Goal: Task Accomplishment & Management: Complete application form

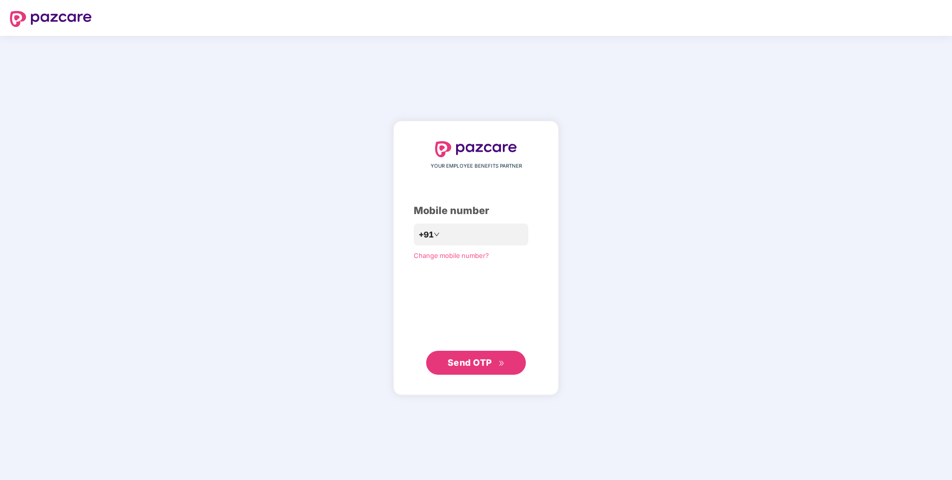
click at [599, 280] on div "**********" at bounding box center [476, 258] width 952 height 444
click at [481, 361] on span "Send OTP" at bounding box center [470, 362] width 44 height 10
drag, startPoint x: 431, startPoint y: 233, endPoint x: 440, endPoint y: 234, distance: 9.0
click at [442, 233] on input "**********" at bounding box center [483, 234] width 82 height 16
type input "**********"
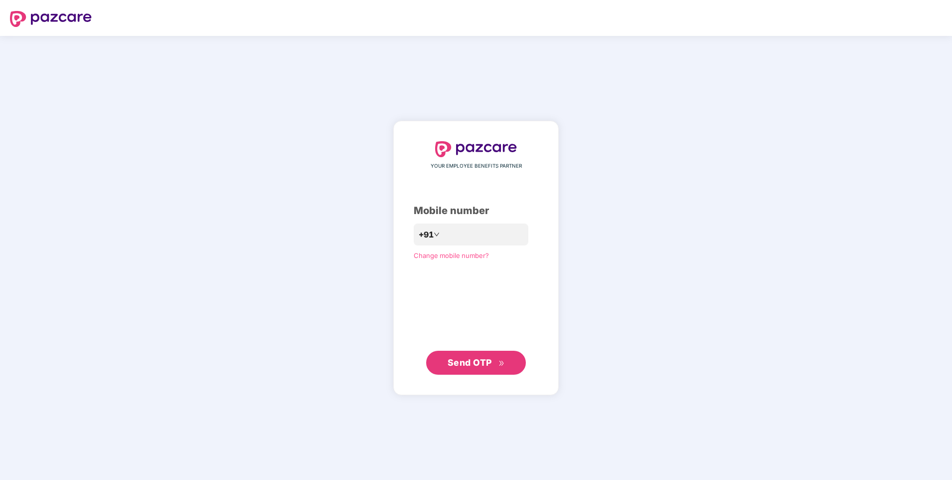
click at [656, 266] on div "**********" at bounding box center [476, 258] width 952 height 444
click at [501, 361] on icon "double-right" at bounding box center [502, 363] width 6 height 6
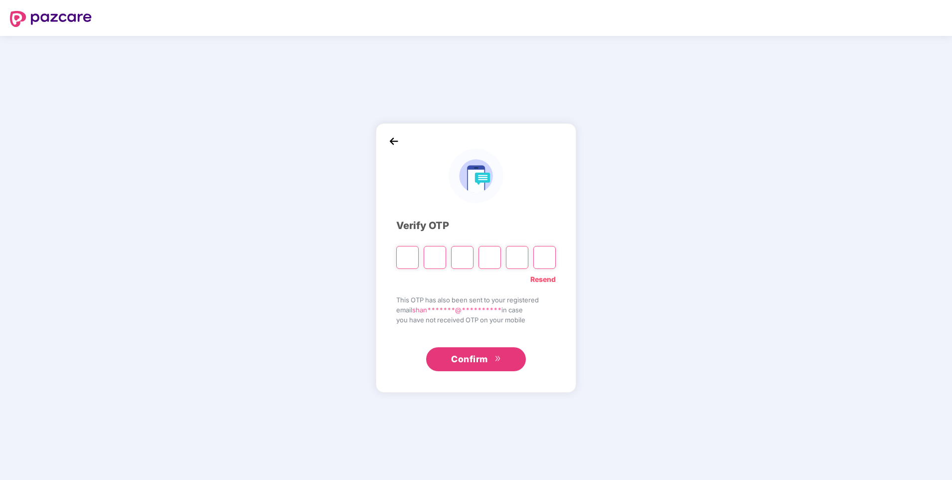
type input "*"
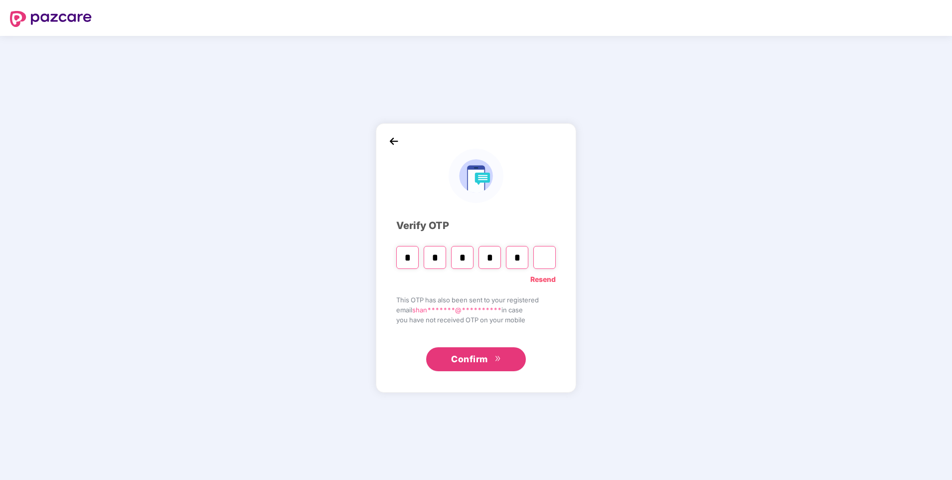
type input "*"
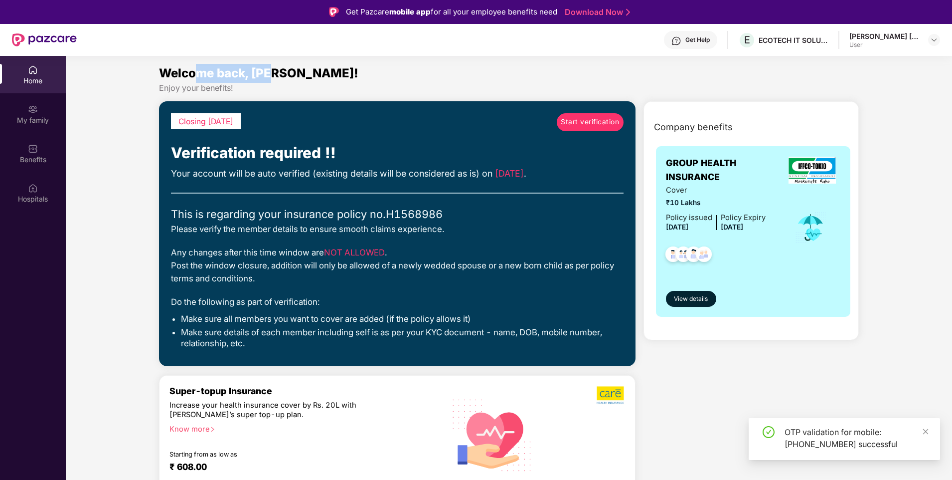
drag, startPoint x: 198, startPoint y: 72, endPoint x: 277, endPoint y: 76, distance: 79.4
click at [277, 76] on span "Welcome back, [PERSON_NAME]!" at bounding box center [258, 73] width 199 height 14
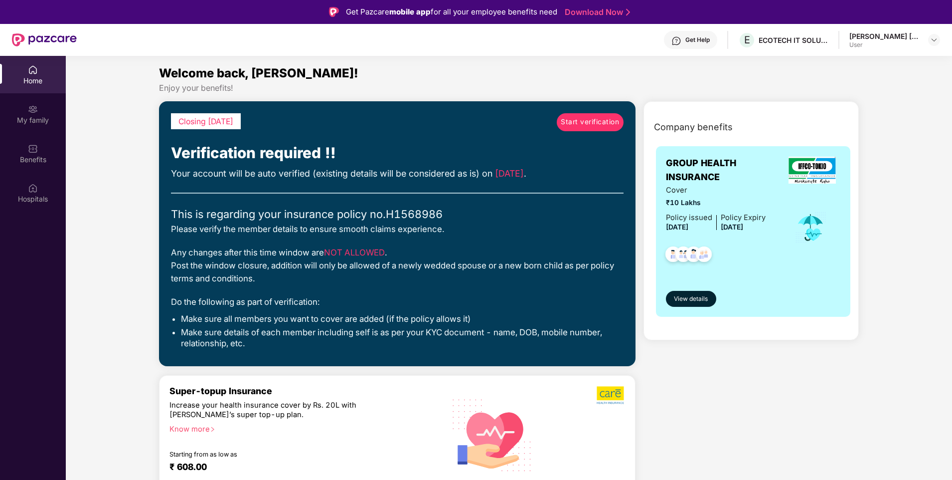
drag, startPoint x: 277, startPoint y: 76, endPoint x: 338, endPoint y: 79, distance: 60.9
click at [338, 79] on div "Welcome back, [PERSON_NAME]!" at bounding box center [509, 73] width 700 height 19
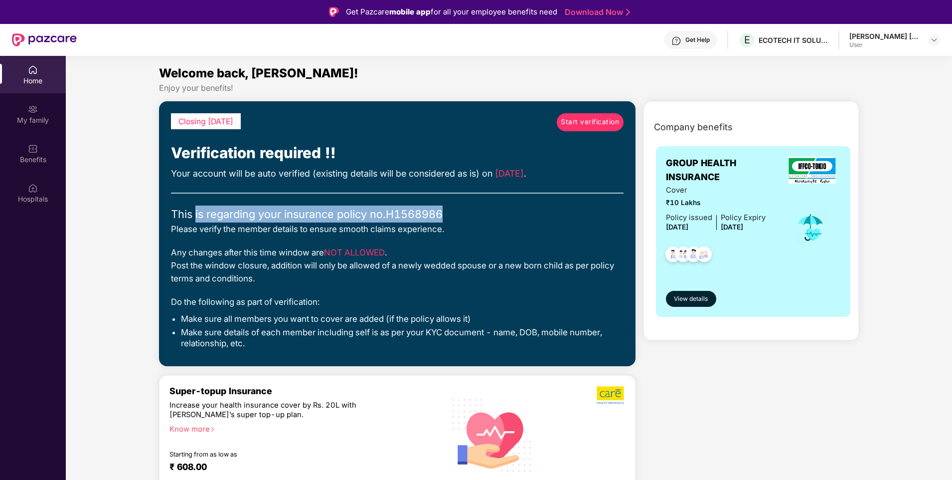
drag, startPoint x: 195, startPoint y: 215, endPoint x: 447, endPoint y: 221, distance: 251.8
click at [447, 221] on div "This is regarding your insurance policy no. H1568986" at bounding box center [397, 213] width 453 height 17
drag, startPoint x: 447, startPoint y: 221, endPoint x: 477, endPoint y: 214, distance: 31.3
click at [477, 214] on div "This is regarding your insurance policy no. H1568986" at bounding box center [397, 213] width 453 height 17
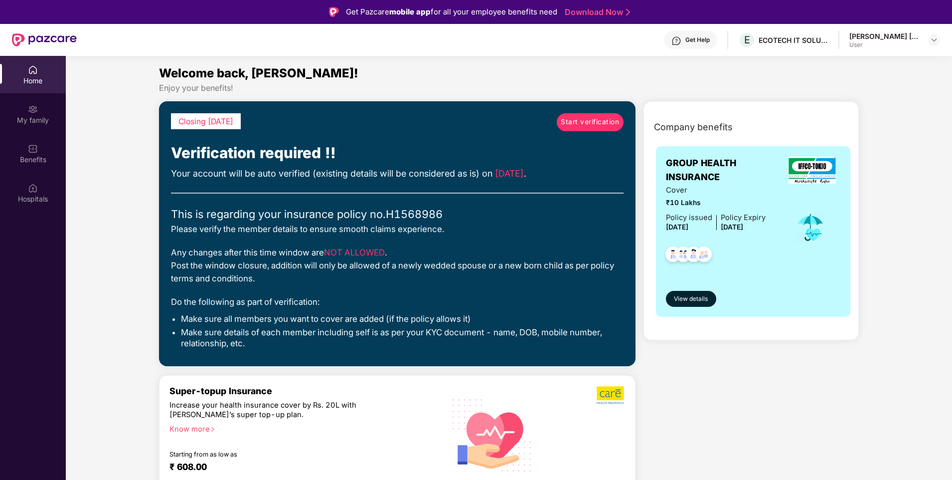
click at [597, 118] on span "Start verification" at bounding box center [590, 122] width 58 height 11
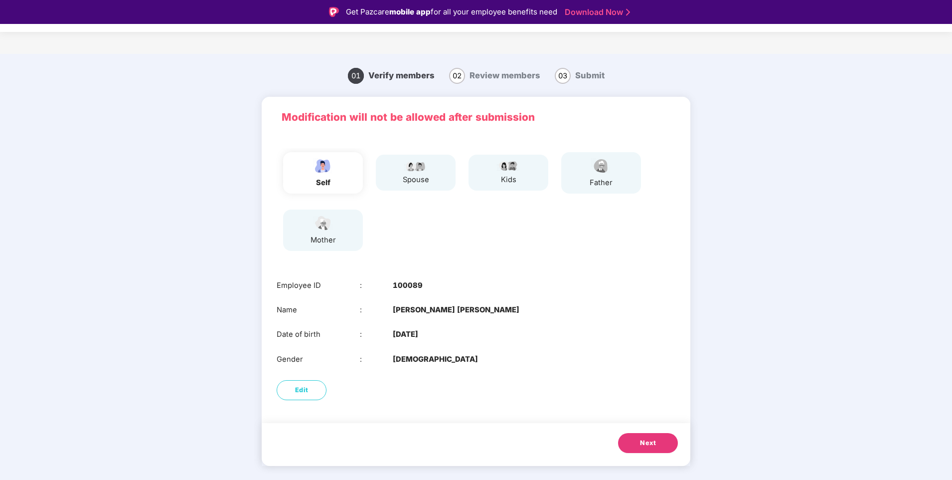
click at [419, 172] on div "spouse" at bounding box center [416, 173] width 26 height 26
click at [416, 173] on div "spouse" at bounding box center [416, 173] width 26 height 26
click at [649, 438] on span "Next" at bounding box center [648, 443] width 16 height 10
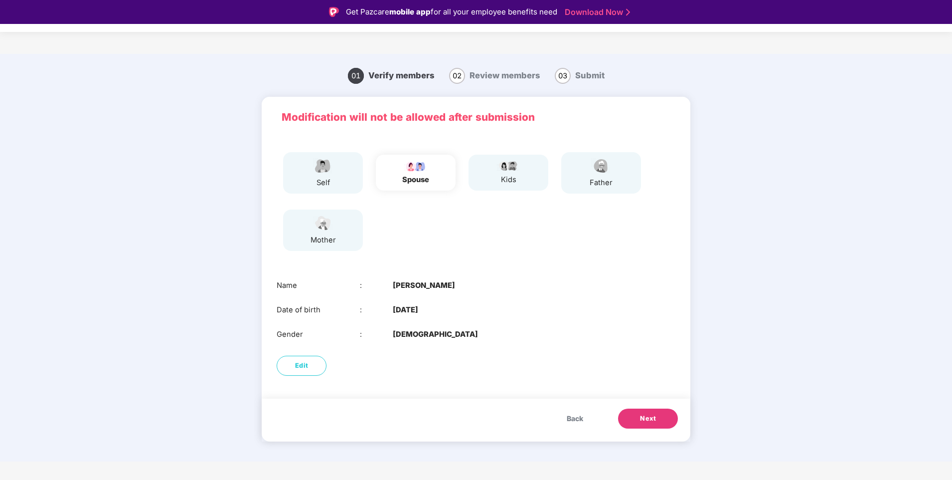
scroll to position [24, 0]
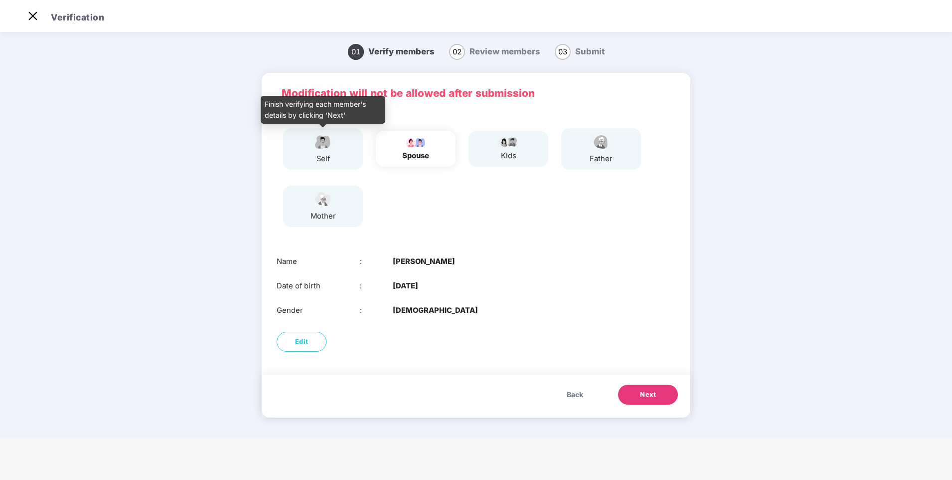
click at [316, 139] on img at bounding box center [323, 141] width 25 height 17
click at [577, 391] on span "Back" at bounding box center [575, 394] width 16 height 11
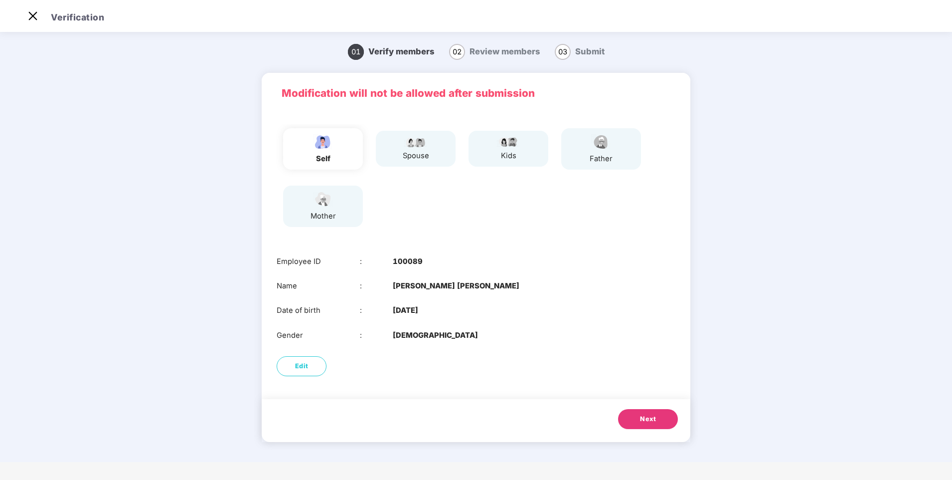
click at [661, 412] on button "Next" at bounding box center [648, 419] width 60 height 20
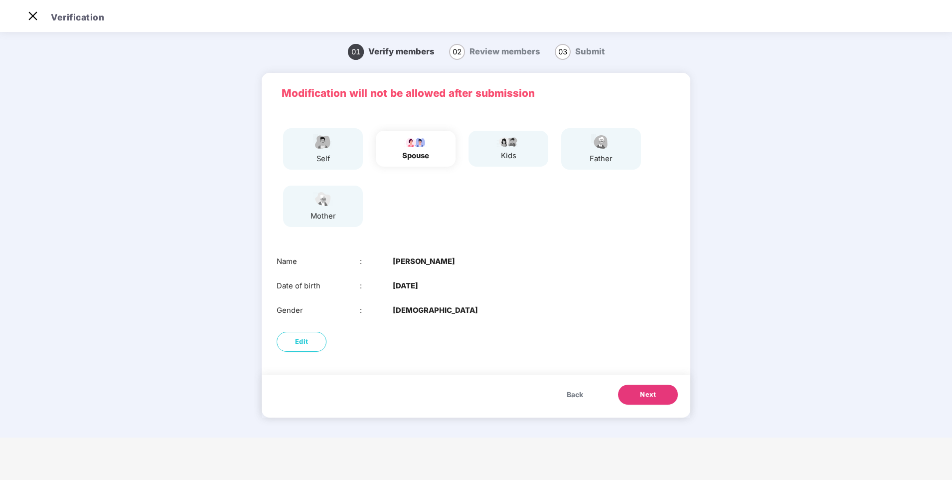
click at [658, 389] on button "Next" at bounding box center [648, 394] width 60 height 20
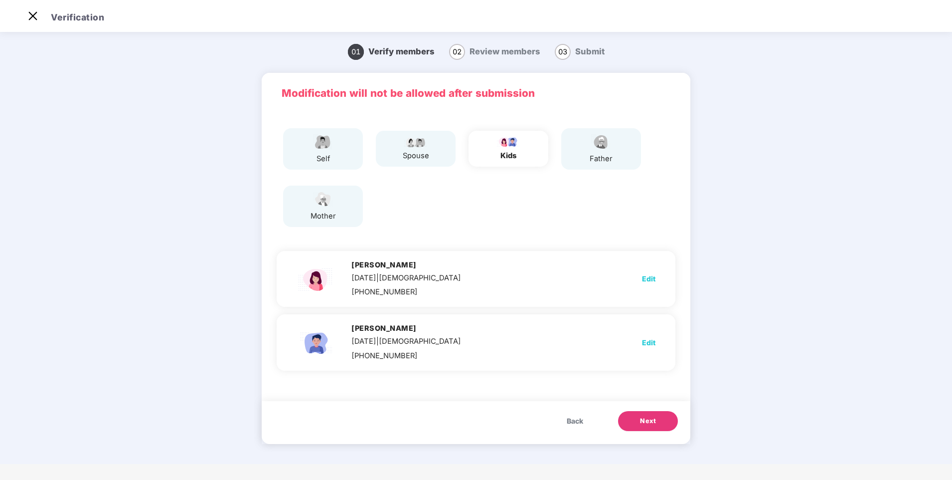
click at [653, 417] on span "Next" at bounding box center [648, 421] width 16 height 10
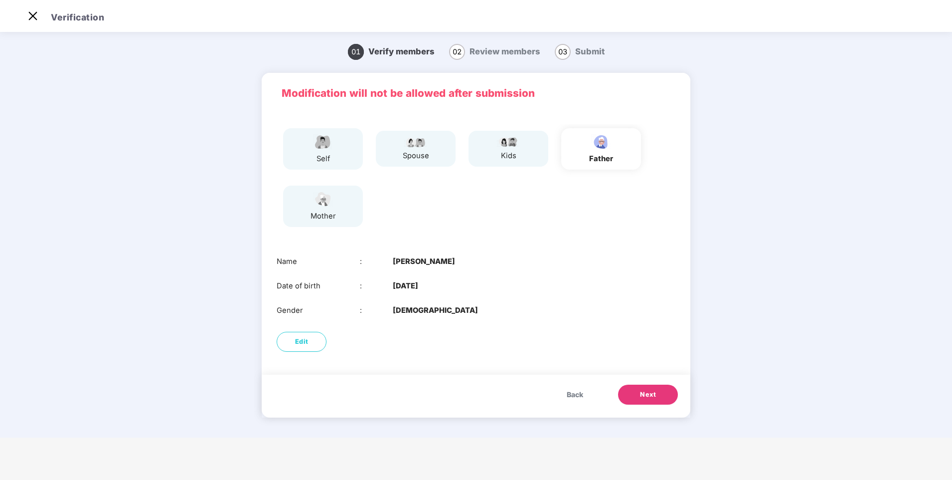
click at [654, 396] on span "Next" at bounding box center [648, 394] width 16 height 10
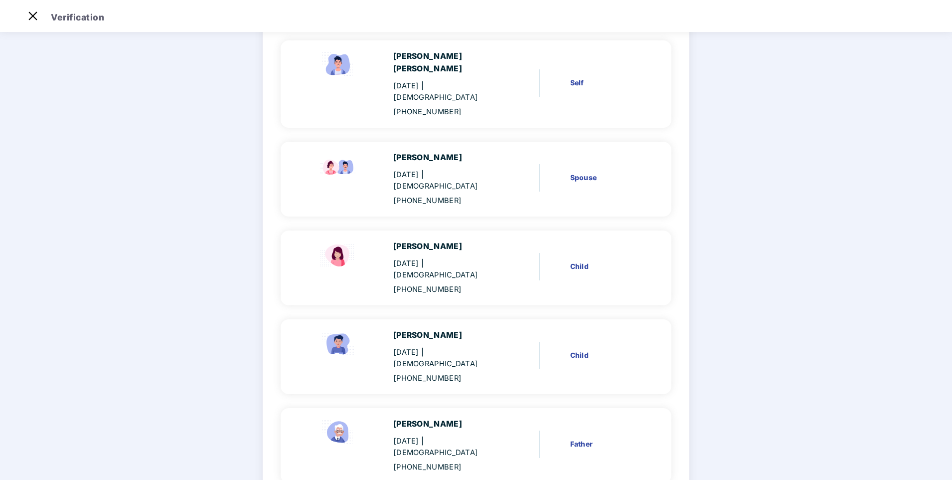
scroll to position [188, 0]
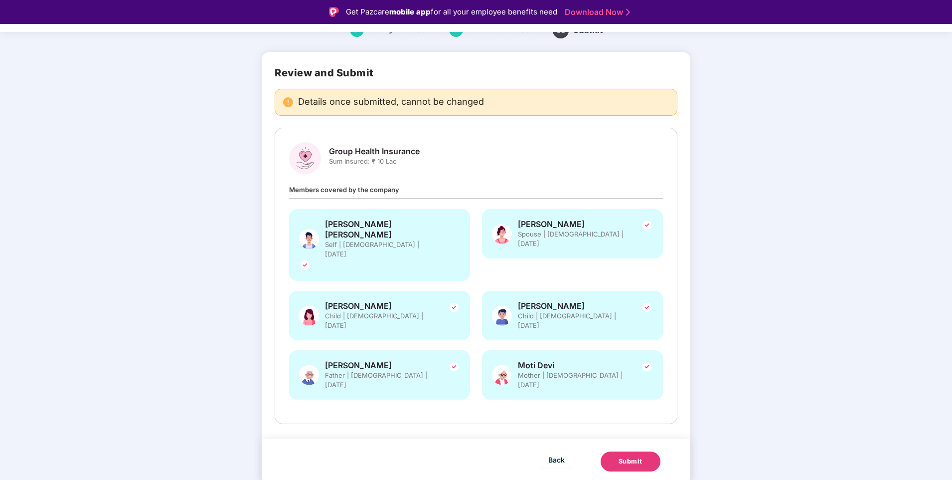
scroll to position [0, 0]
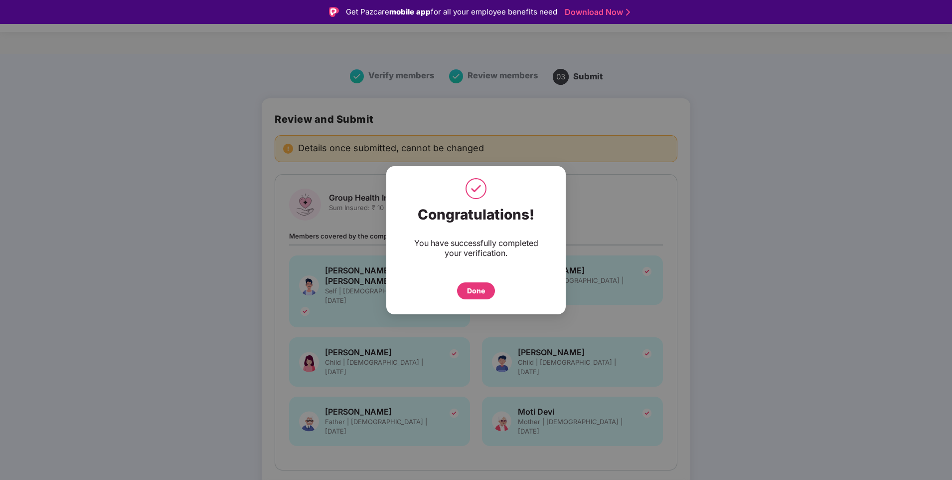
click at [472, 291] on div "Done" at bounding box center [476, 290] width 18 height 11
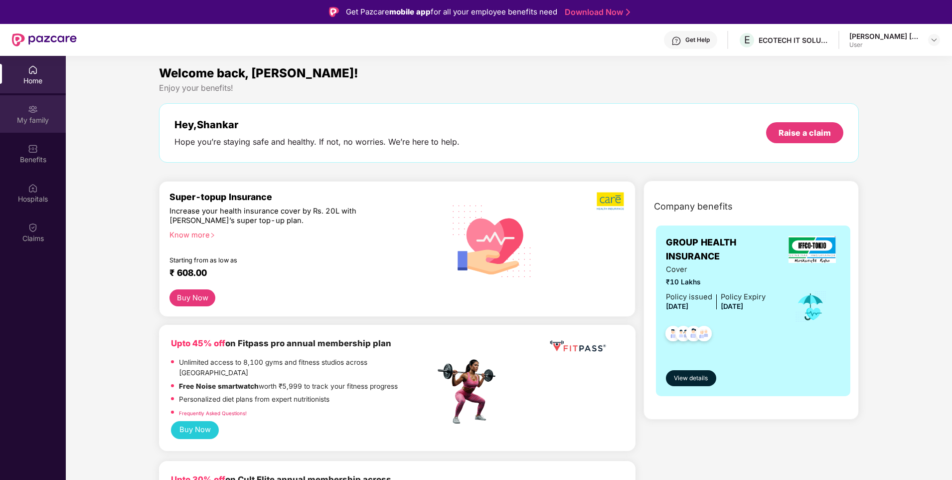
click at [34, 115] on div "My family" at bounding box center [33, 120] width 66 height 10
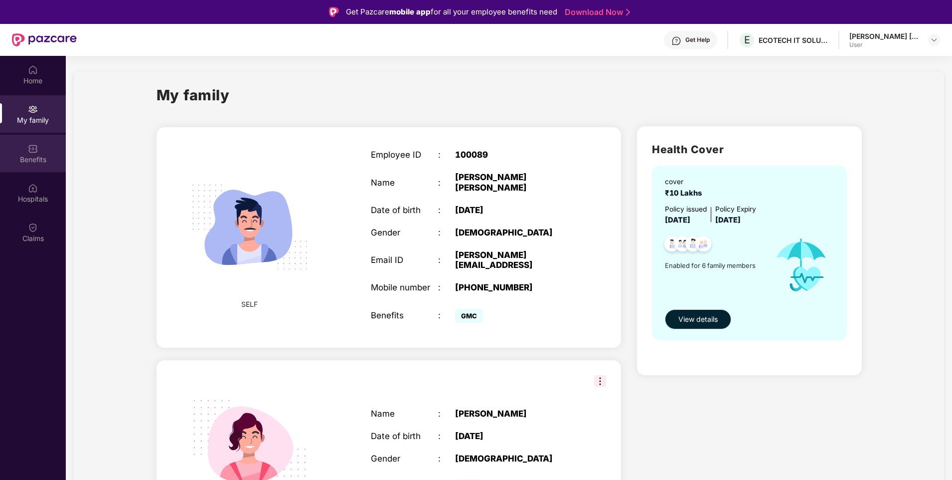
click at [34, 154] on div "Benefits" at bounding box center [33, 153] width 66 height 37
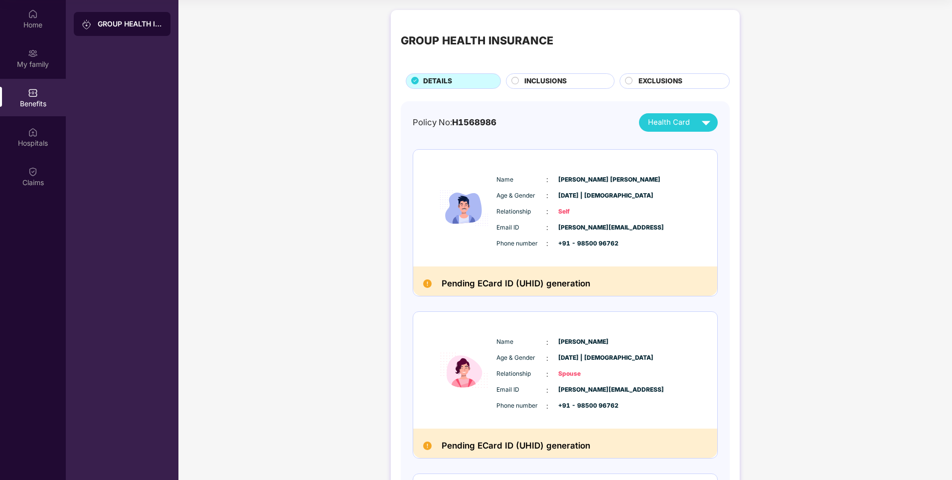
click at [519, 78] on div "INCLUSIONS" at bounding box center [564, 82] width 90 height 12
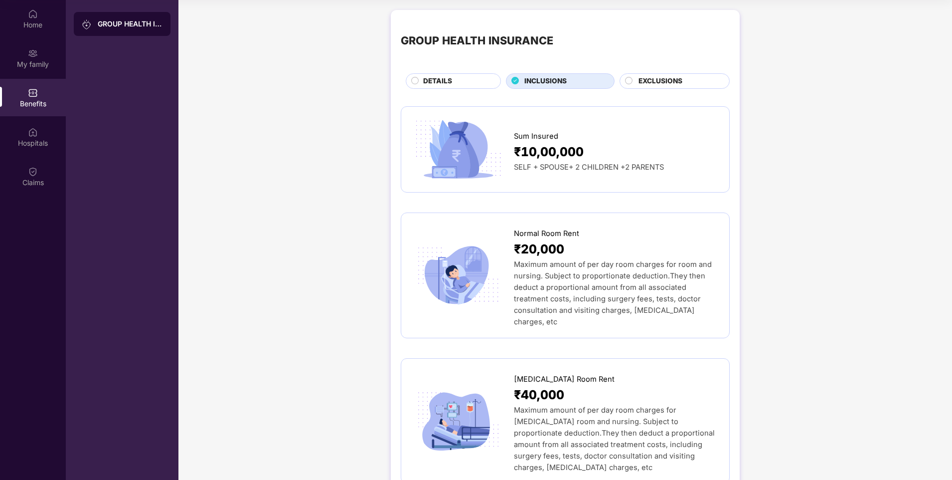
click at [660, 80] on span "EXCLUSIONS" at bounding box center [661, 81] width 44 height 11
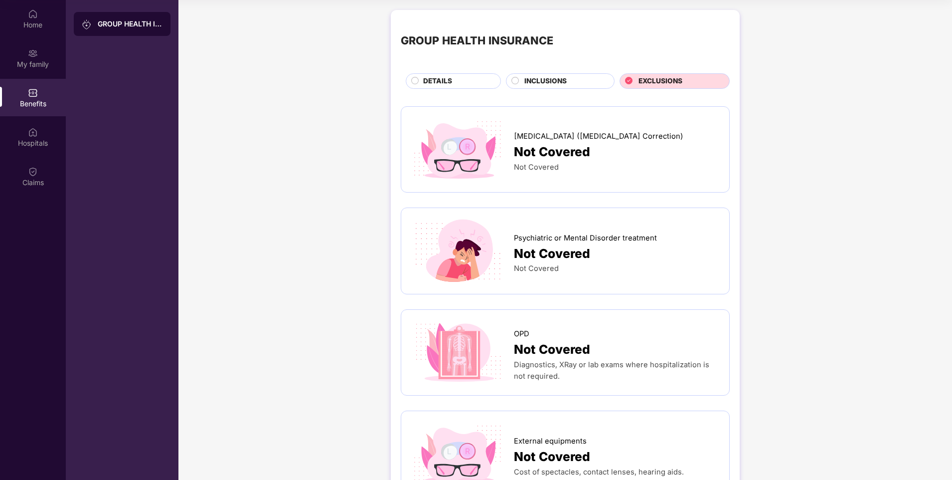
click at [560, 80] on span "INCLUSIONS" at bounding box center [545, 81] width 42 height 11
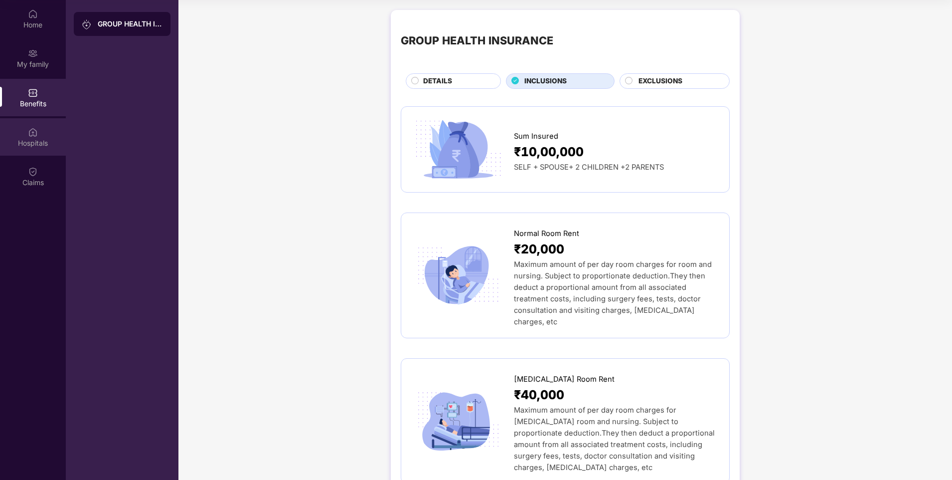
click at [40, 130] on div "Hospitals" at bounding box center [33, 136] width 66 height 37
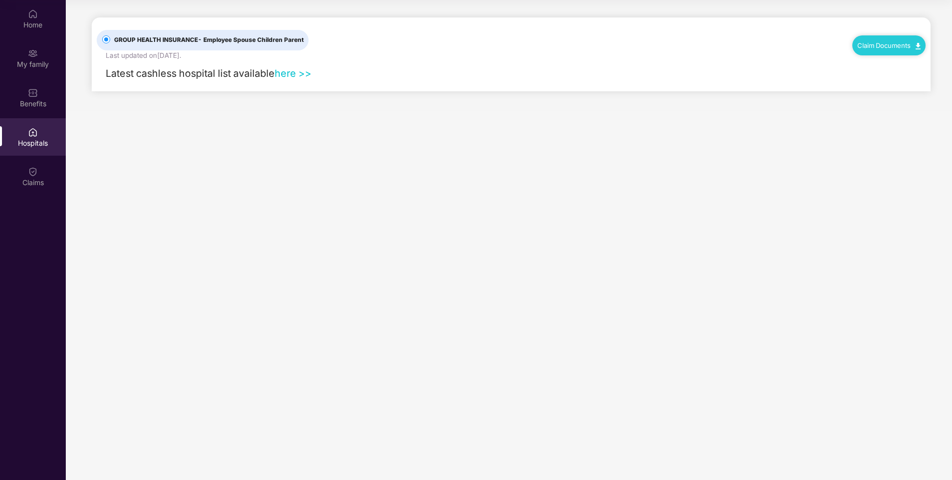
click at [292, 71] on link "here >>" at bounding box center [293, 73] width 37 height 12
click at [150, 140] on main "GROUP HEALTH INSURANCE - Employee Spouse Children Parent Last updated on [DATE]…" at bounding box center [509, 240] width 886 height 480
click at [32, 15] on img at bounding box center [33, 14] width 10 height 10
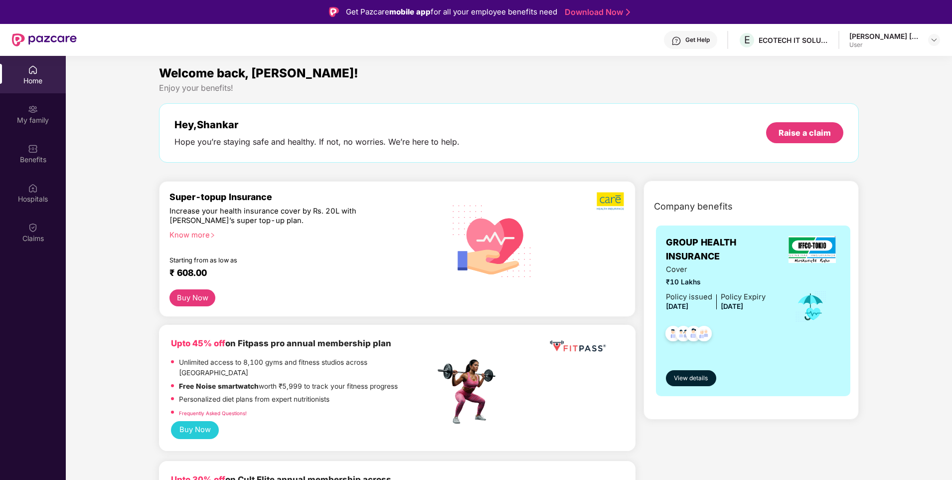
click at [686, 76] on div "Welcome back, [PERSON_NAME]!" at bounding box center [509, 73] width 700 height 19
click at [934, 37] on img at bounding box center [934, 40] width 8 height 8
click at [524, 58] on section "Welcome back, [PERSON_NAME]! Enjoy your benefits! Hey, [PERSON_NAME] Hope you’r…" at bounding box center [509, 296] width 886 height 480
